Goal: Find specific page/section: Find specific page/section

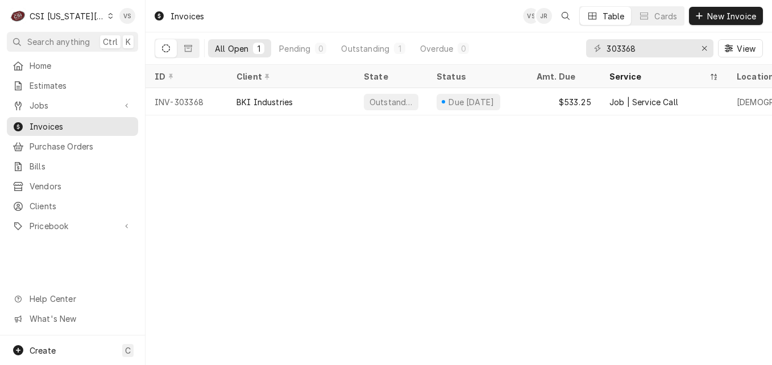
click at [108, 18] on div "Dynamic Content Wrapper" at bounding box center [110, 16] width 5 height 8
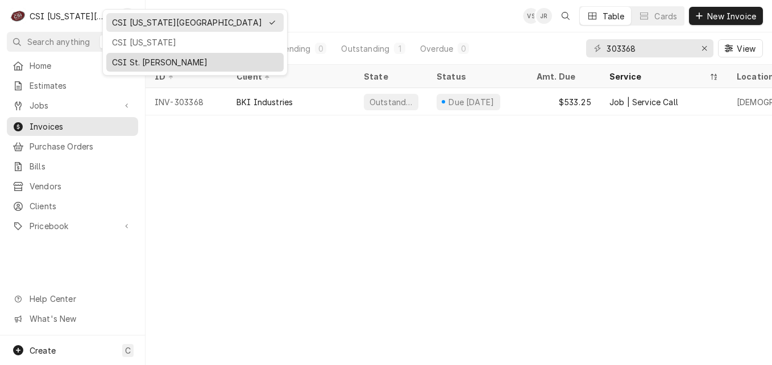
click at [128, 57] on div "CSI St. [PERSON_NAME]" at bounding box center [195, 62] width 166 height 12
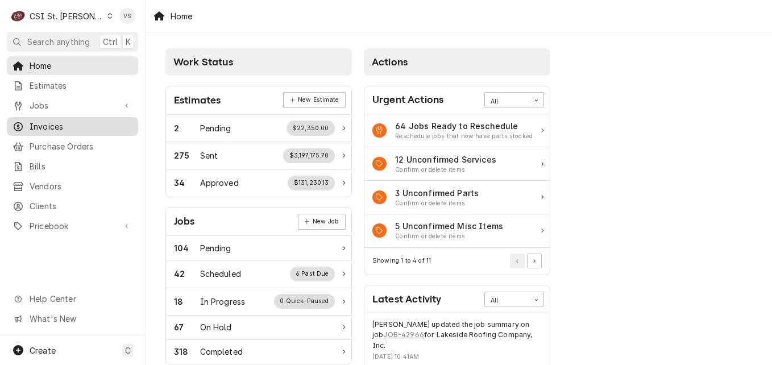
click at [76, 127] on span "Invoices" at bounding box center [81, 127] width 103 height 12
click at [88, 128] on span "Invoices" at bounding box center [81, 127] width 103 height 12
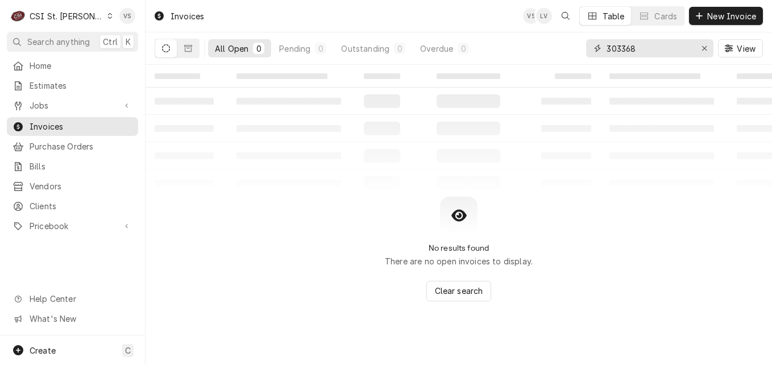
drag, startPoint x: 570, startPoint y: 51, endPoint x: 600, endPoint y: 80, distance: 41.8
click at [566, 52] on div "All Open 0 Pending 0 Outstanding 0 Overdue 0 303368 View" at bounding box center [459, 48] width 609 height 32
click at [191, 52] on button "Dynamic Content Wrapper" at bounding box center [188, 48] width 22 height 18
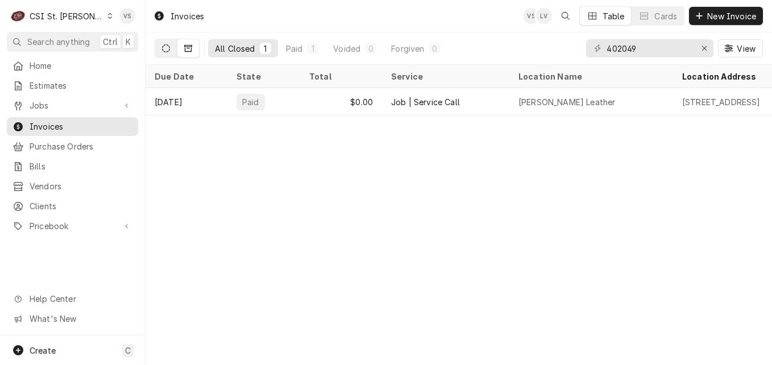
click at [163, 49] on icon "Dynamic Content Wrapper" at bounding box center [166, 48] width 8 height 8
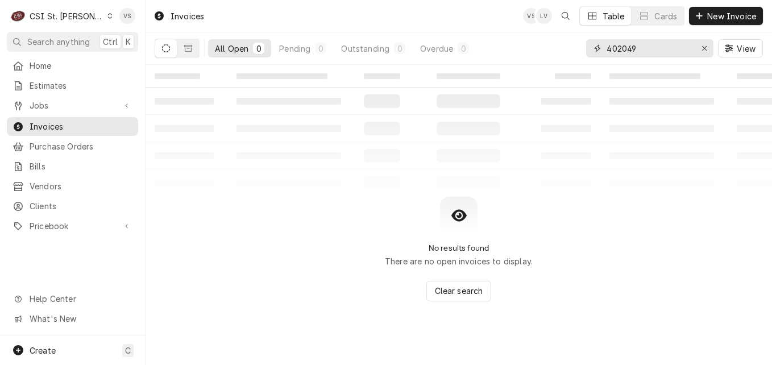
drag, startPoint x: 639, startPoint y: 47, endPoint x: 619, endPoint y: 49, distance: 20.5
click at [619, 49] on input "402049" at bounding box center [649, 48] width 85 height 18
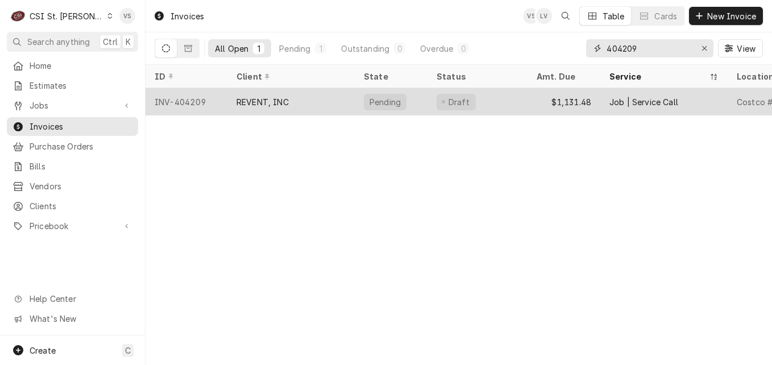
type input "404209"
click at [319, 97] on div "REVENT, INC" at bounding box center [290, 101] width 127 height 27
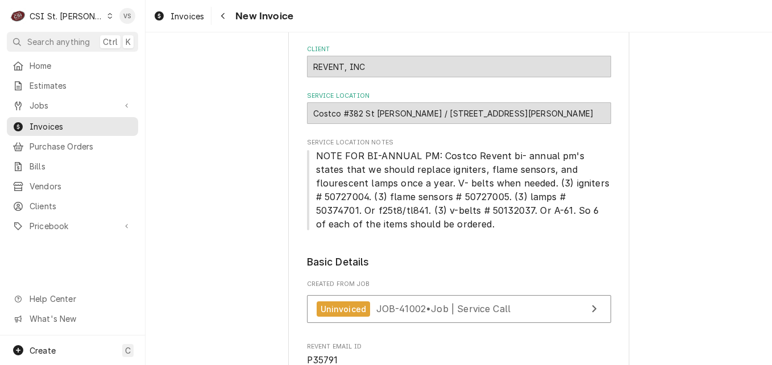
scroll to position [57, 0]
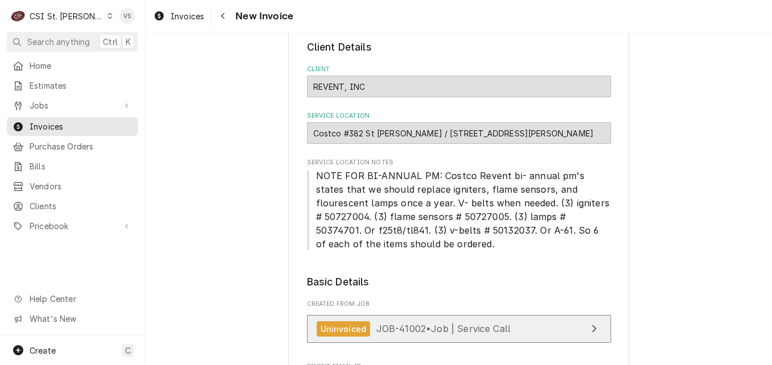
click at [388, 326] on span "JOB-41002 • Job | Service Call" at bounding box center [443, 328] width 135 height 11
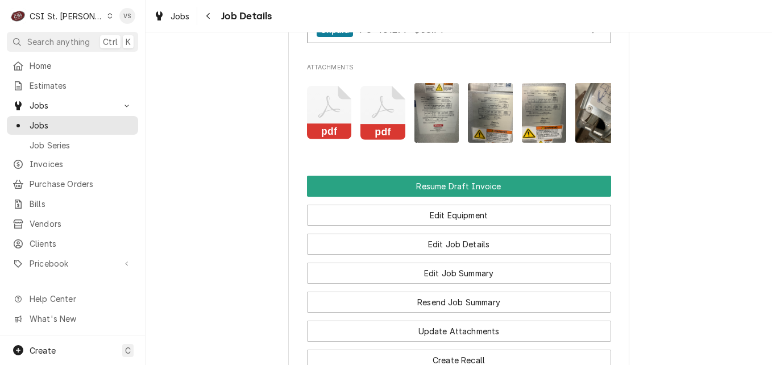
scroll to position [1308, 0]
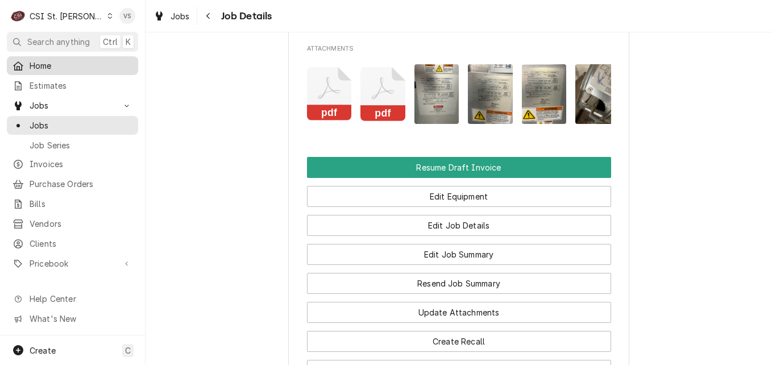
click at [40, 66] on span "Home" at bounding box center [81, 66] width 103 height 12
